Goal: Information Seeking & Learning: Learn about a topic

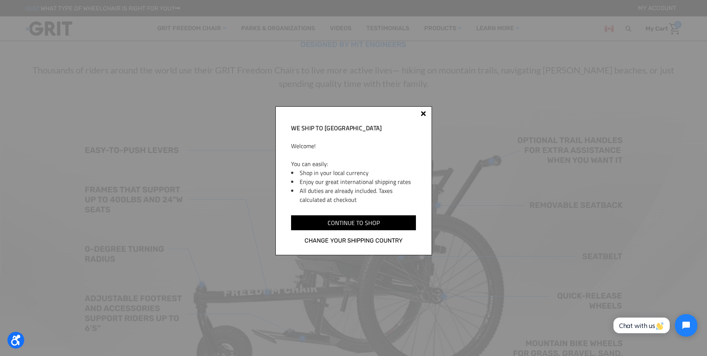
click at [421, 111] on div at bounding box center [423, 113] width 5 height 5
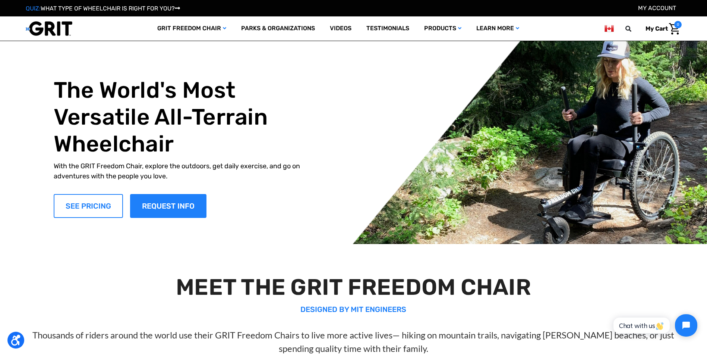
click at [88, 208] on link "SEE PRICING" at bounding box center [88, 206] width 69 height 24
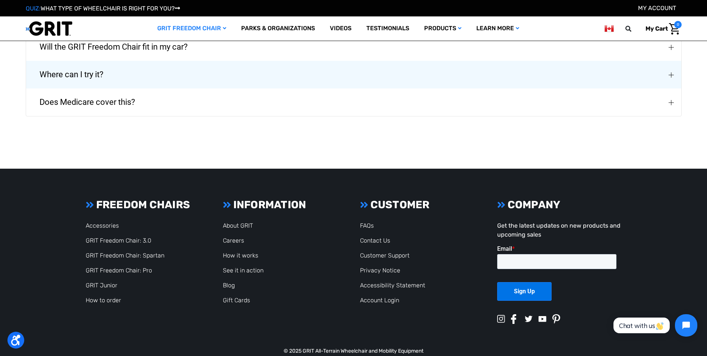
scroll to position [1454, 0]
click at [370, 236] on link "Contact Us" at bounding box center [375, 239] width 30 height 7
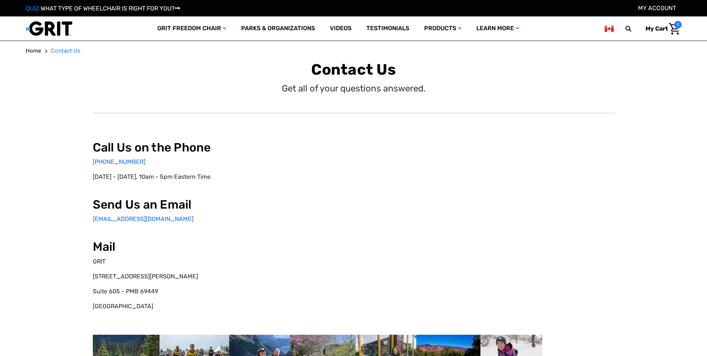
select select "CA"
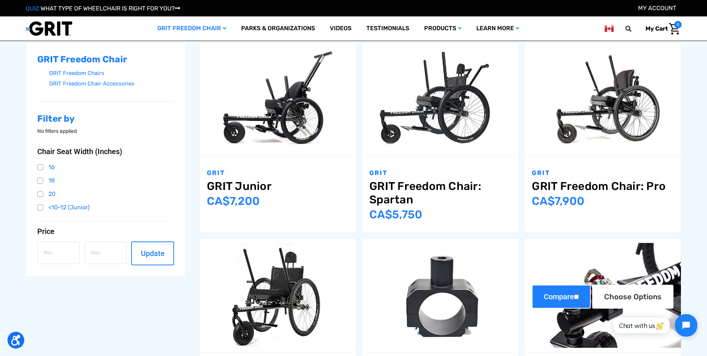
scroll to position [261, 0]
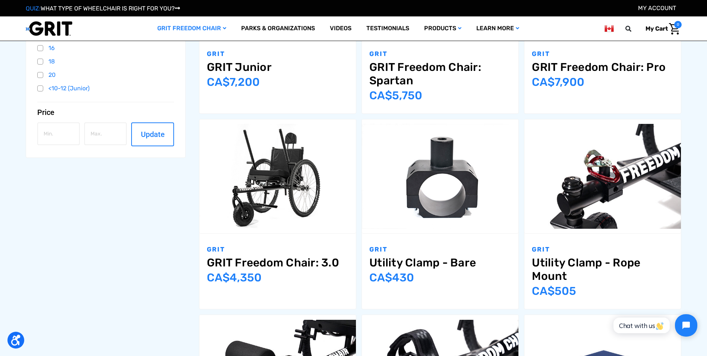
click at [570, 63] on link "GRIT Freedom Chair: Pro" at bounding box center [603, 66] width 142 height 13
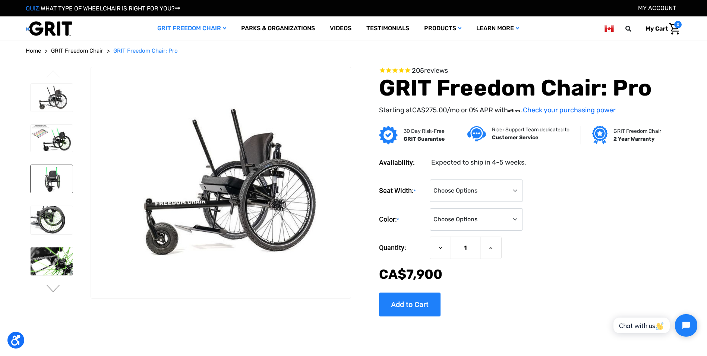
click at [60, 177] on img at bounding box center [52, 179] width 42 height 28
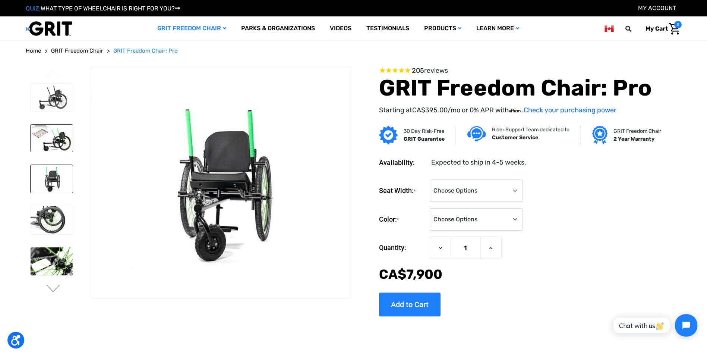
click at [46, 139] on img at bounding box center [52, 137] width 42 height 27
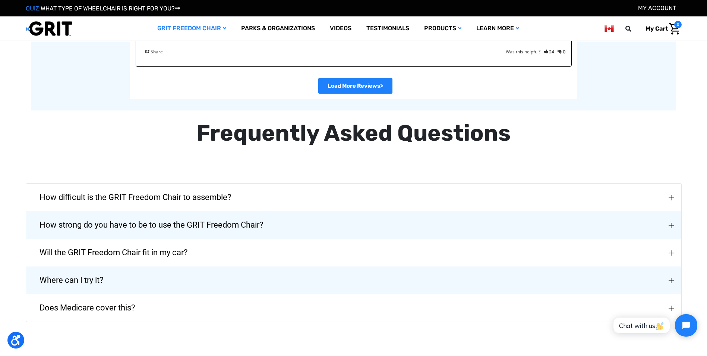
scroll to position [1677, 0]
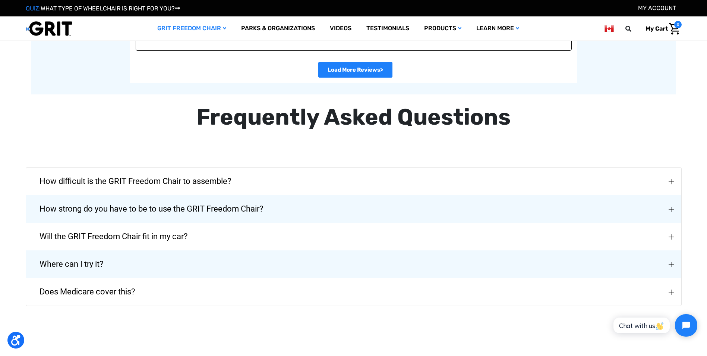
click at [673, 239] on img "Will the GRIT Freedom Chair fit in my car?" at bounding box center [671, 236] width 5 height 5
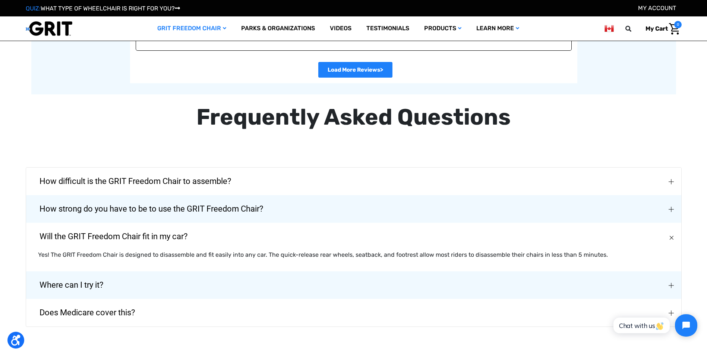
click at [675, 288] on button "Where can I try it?" at bounding box center [353, 285] width 655 height 28
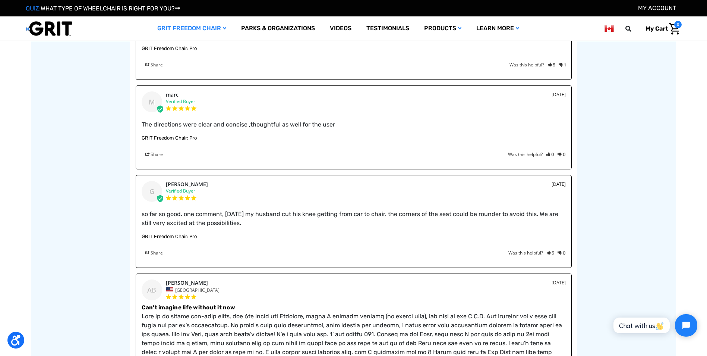
scroll to position [1230, 0]
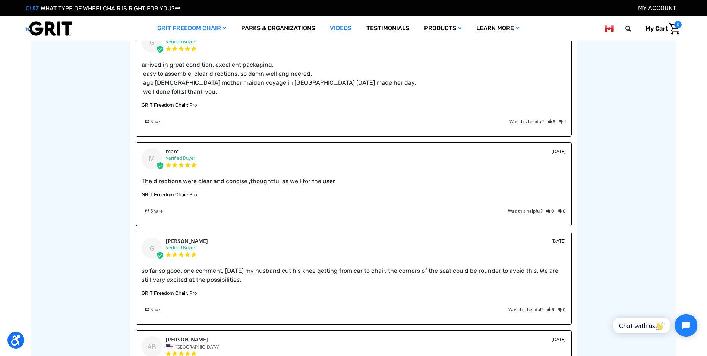
click at [343, 26] on link "Videos" at bounding box center [340, 28] width 37 height 24
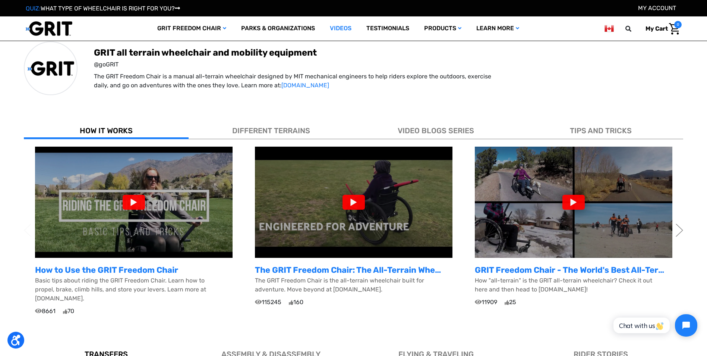
scroll to position [224, 0]
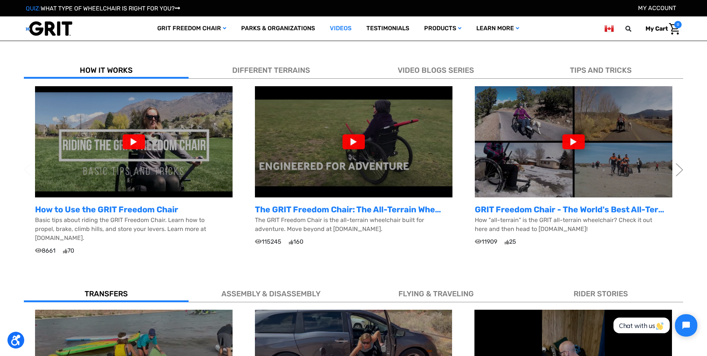
click at [134, 142] on div at bounding box center [134, 141] width 22 height 15
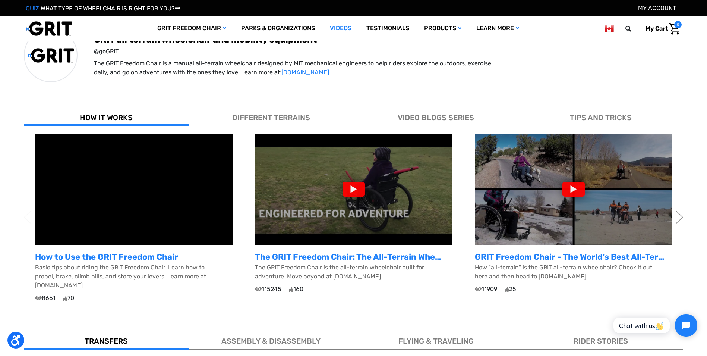
scroll to position [186, 0]
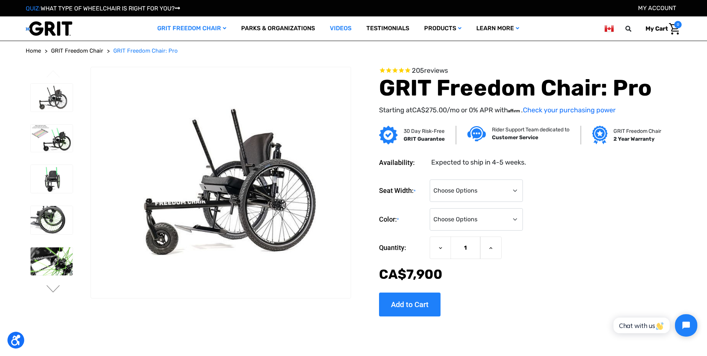
click at [338, 26] on link "Videos" at bounding box center [340, 28] width 37 height 24
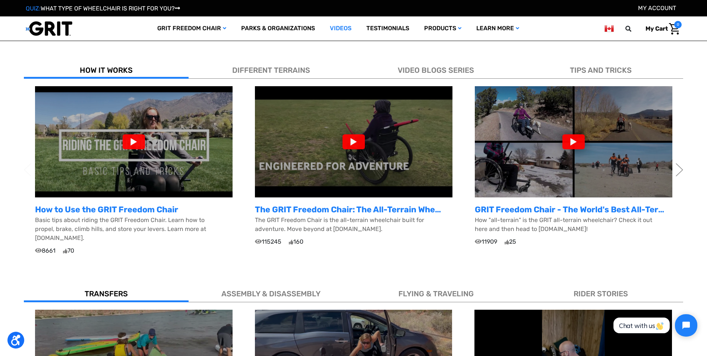
click at [129, 141] on div at bounding box center [134, 141] width 22 height 15
